Goal: Information Seeking & Learning: Find specific fact

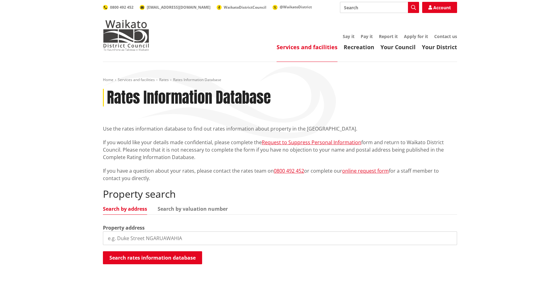
scroll to position [62, 0]
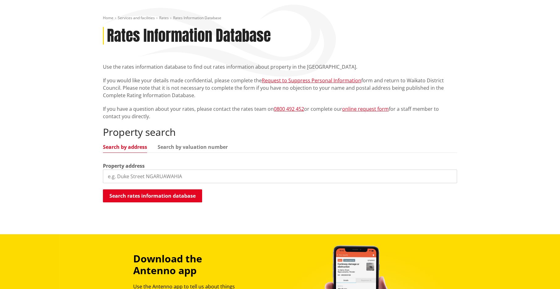
click at [143, 176] on input "search" at bounding box center [280, 176] width 354 height 14
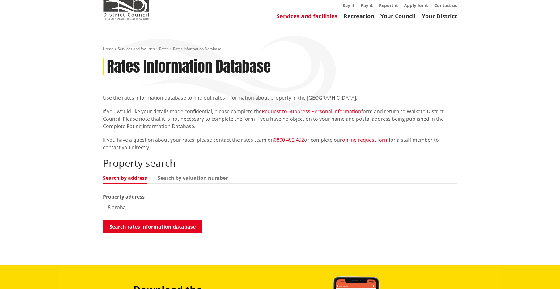
scroll to position [0, 0]
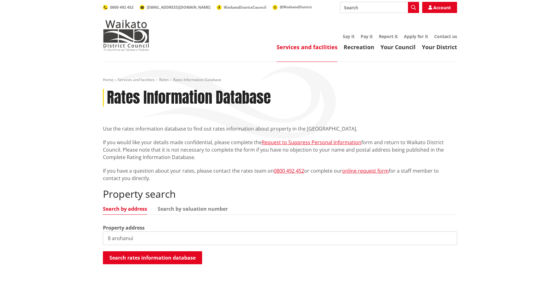
type input "8 arohanui"
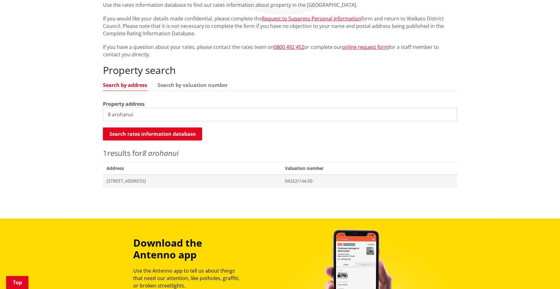
scroll to position [93, 0]
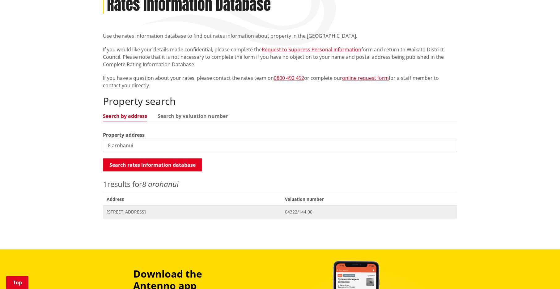
click at [320, 212] on span "04322/144.00" at bounding box center [369, 212] width 169 height 6
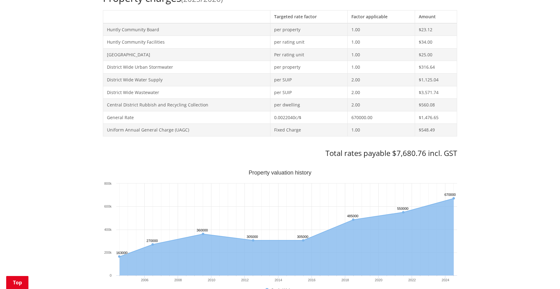
scroll to position [216, 0]
